Goal: Task Accomplishment & Management: Manage account settings

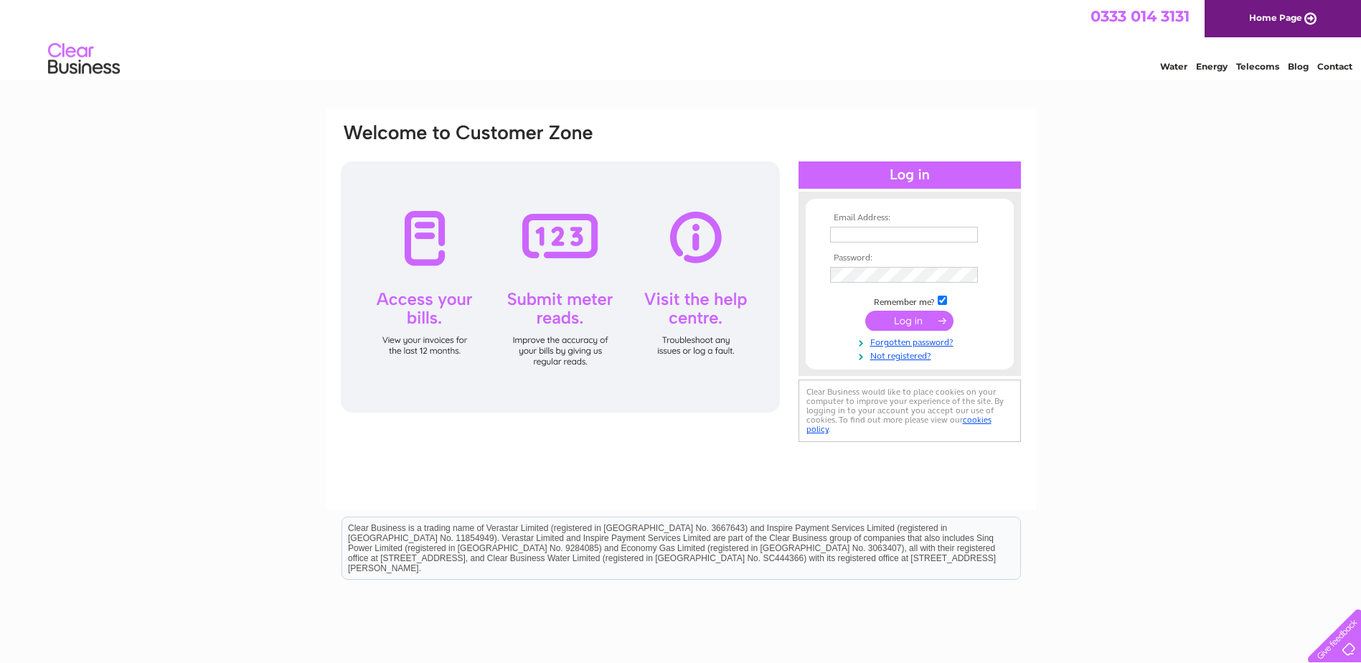
type input "[EMAIL_ADDRESS][DOMAIN_NAME]"
click at [917, 323] on input "submit" at bounding box center [909, 321] width 88 height 20
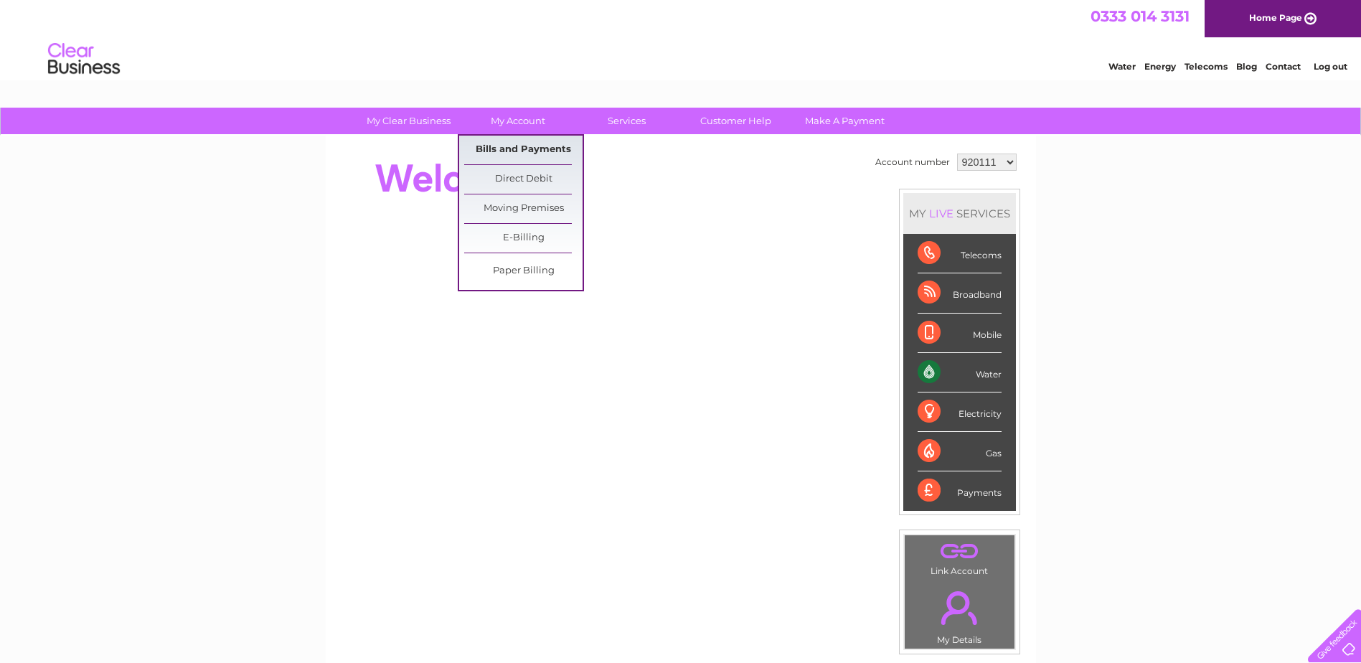
click at [504, 151] on link "Bills and Payments" at bounding box center [523, 150] width 118 height 29
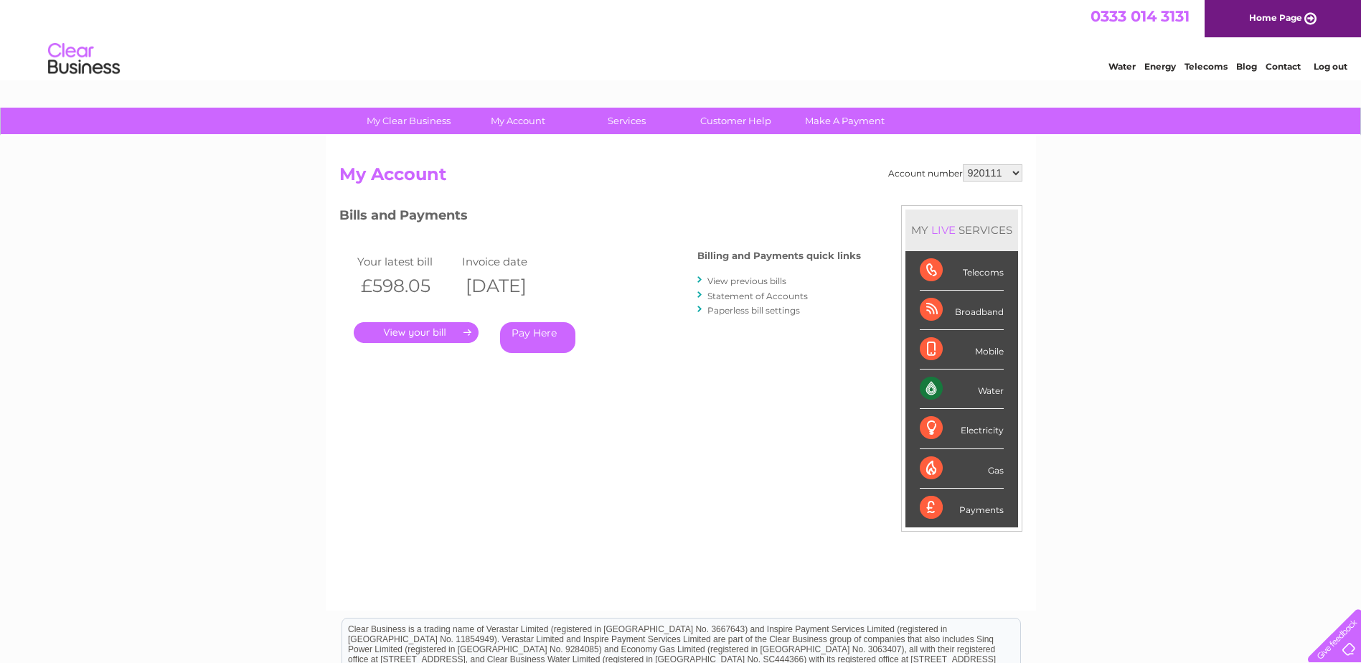
click at [427, 328] on link "." at bounding box center [416, 332] width 125 height 21
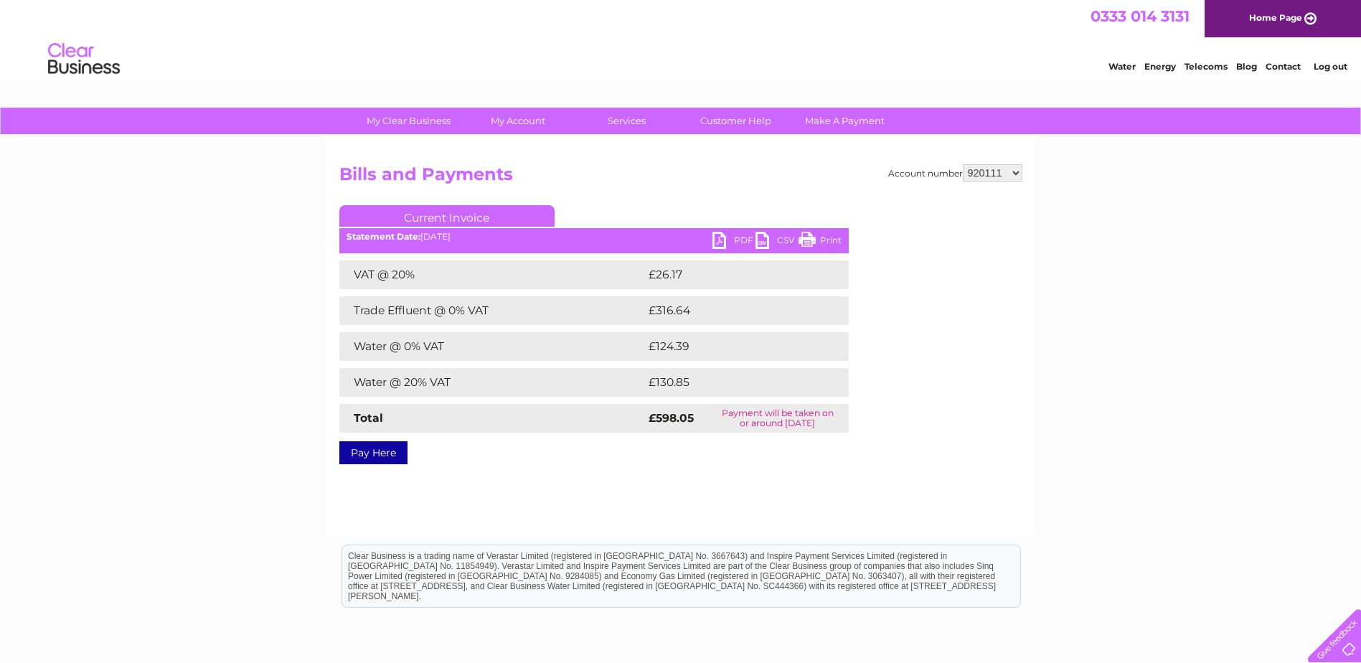
click at [722, 243] on link "PDF" at bounding box center [733, 242] width 43 height 21
